Goal: Task Accomplishment & Management: Manage account settings

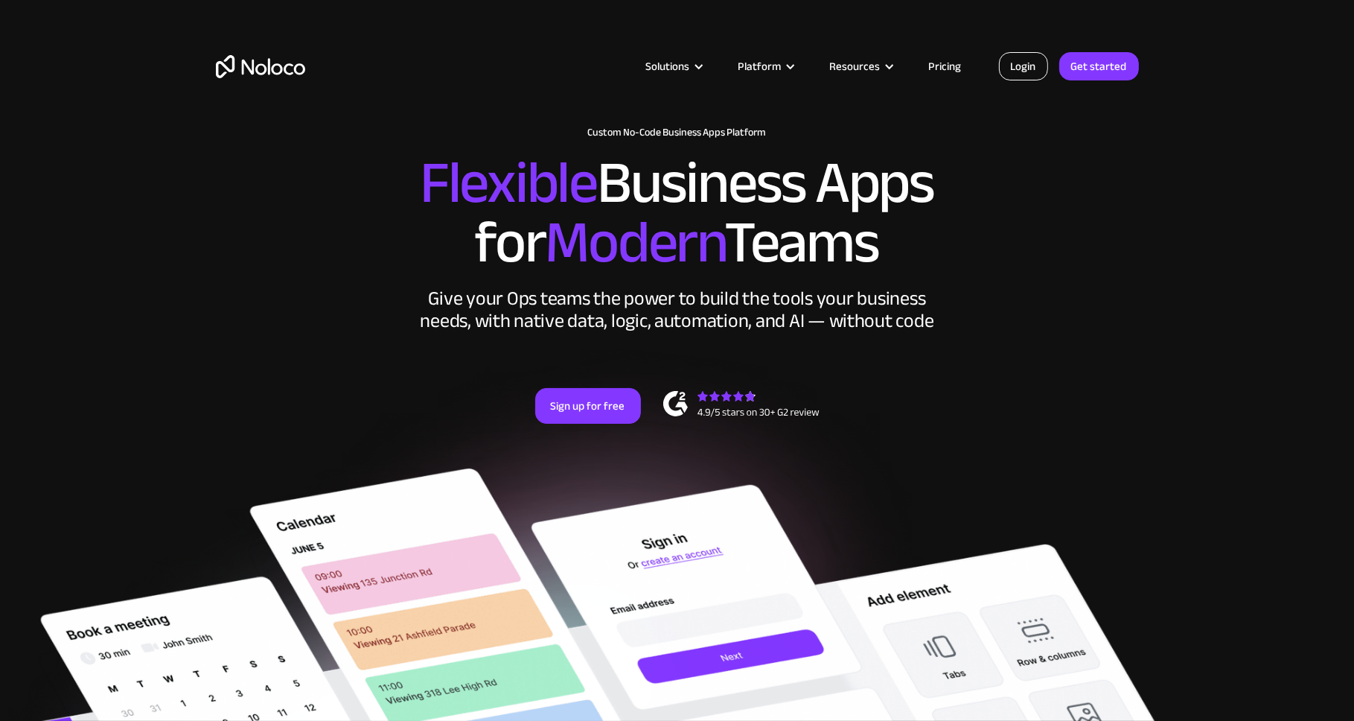
click at [1047, 66] on link "Login" at bounding box center [1023, 66] width 49 height 28
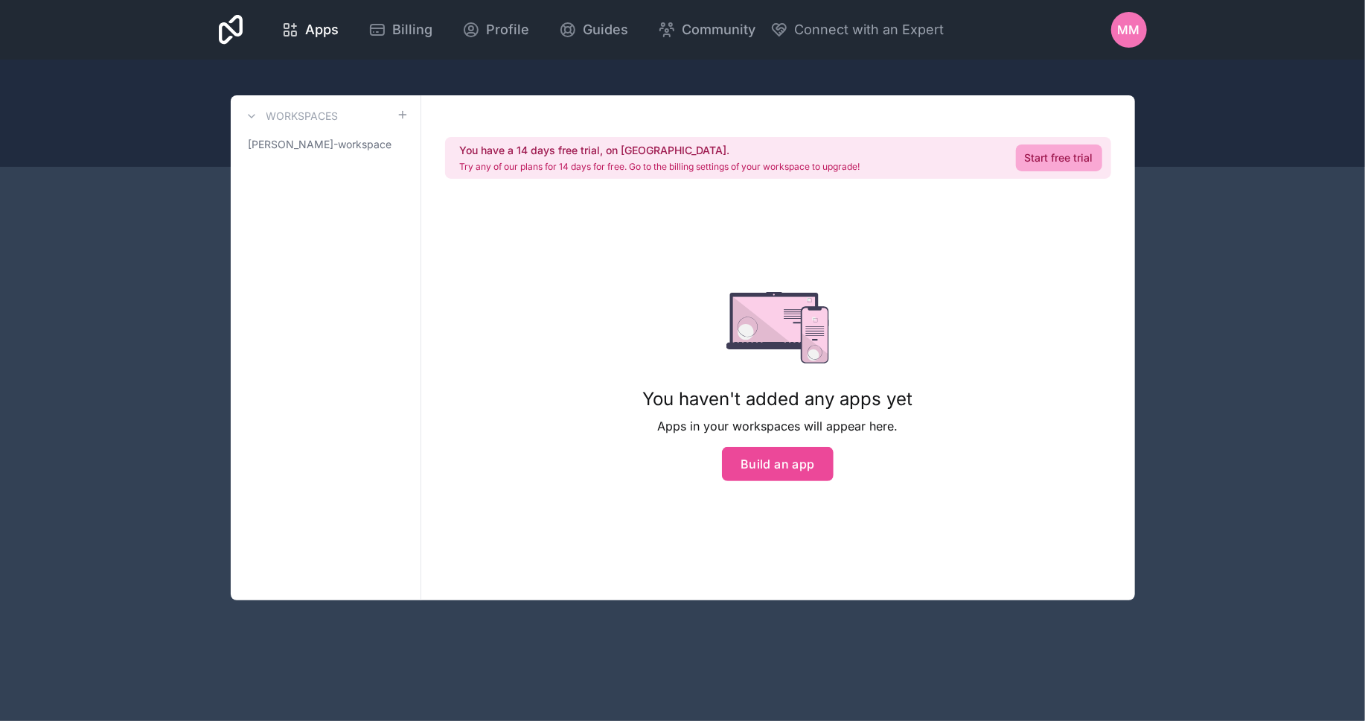
click at [1135, 26] on span "MM" at bounding box center [1129, 30] width 22 height 18
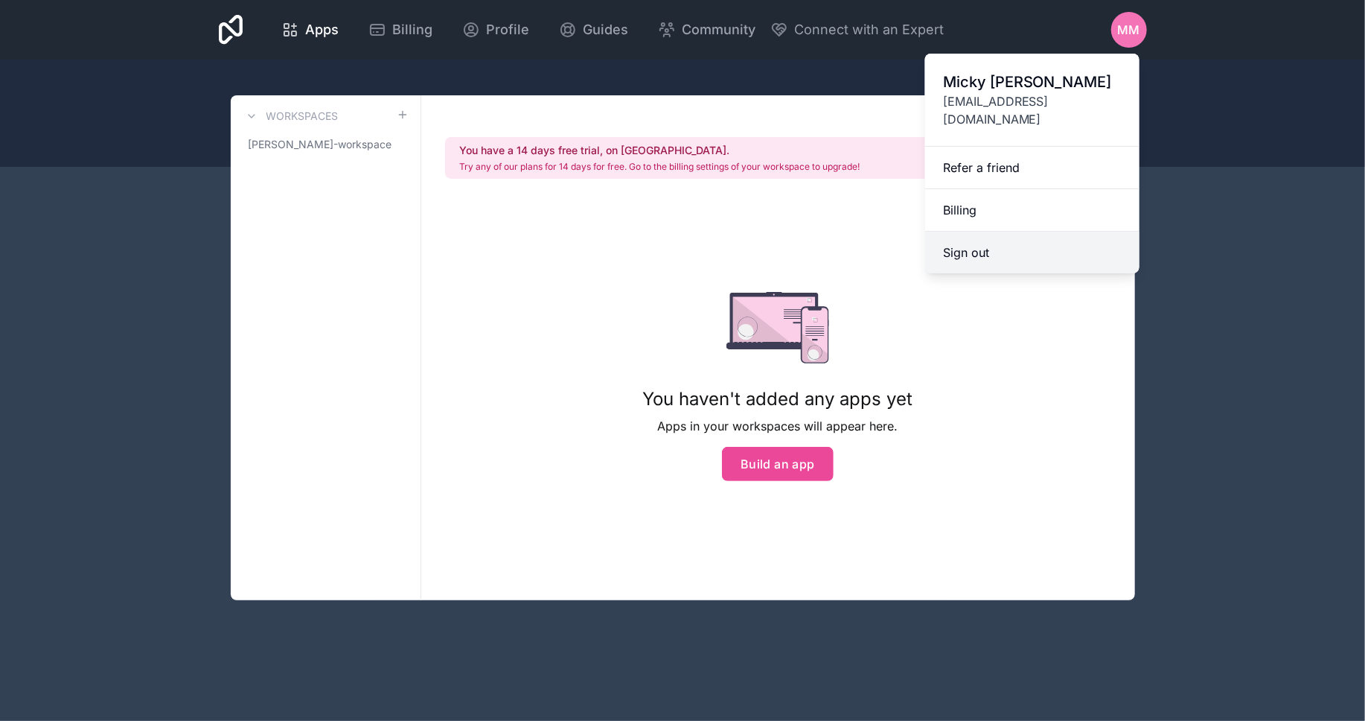
click at [978, 232] on button "Sign out" at bounding box center [1032, 253] width 214 height 42
